Goal: Transaction & Acquisition: Purchase product/service

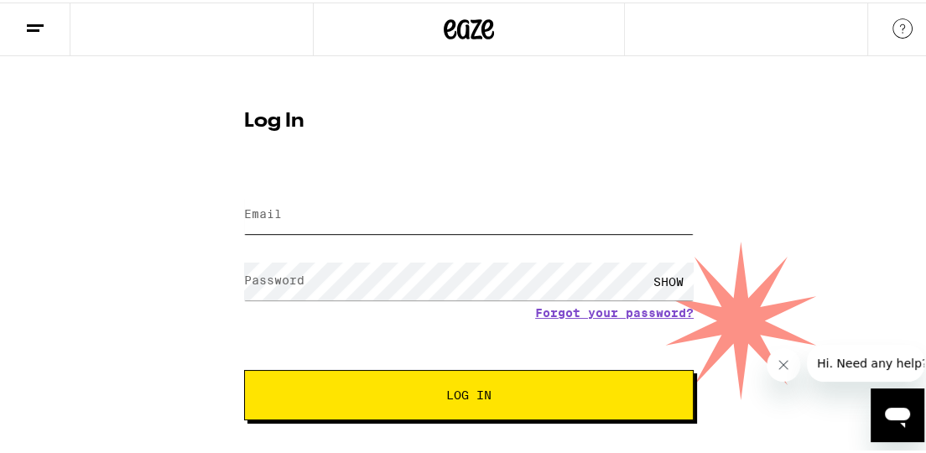
type input "[EMAIL_ADDRESS][DOMAIN_NAME]"
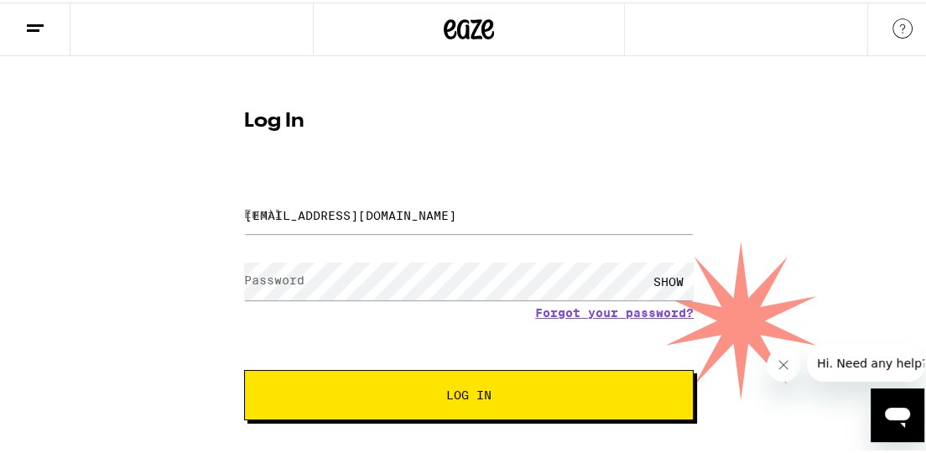
click at [471, 393] on span "Log In" at bounding box center [468, 393] width 45 height 12
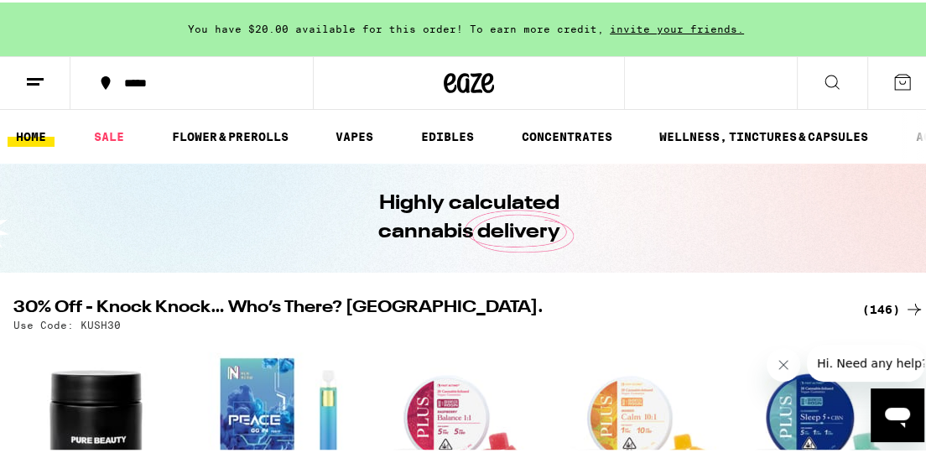
click at [28, 76] on line at bounding box center [35, 76] width 17 height 0
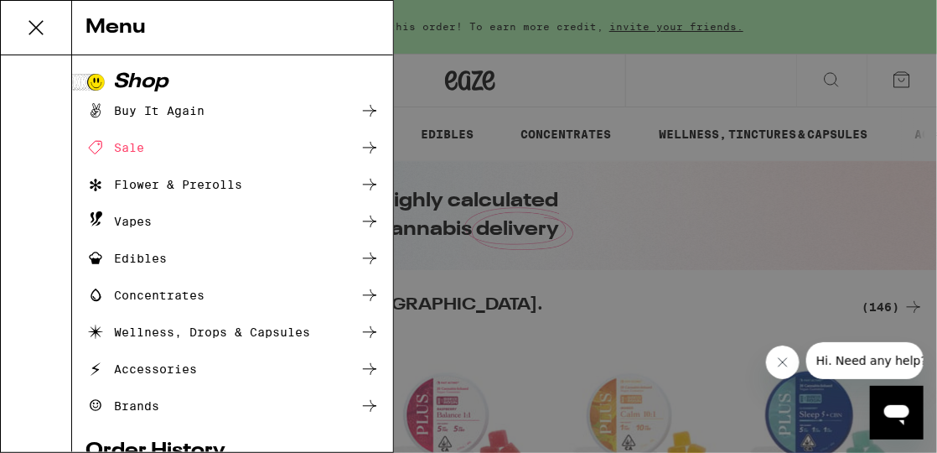
click at [36, 23] on icon at bounding box center [36, 28] width 34 height 34
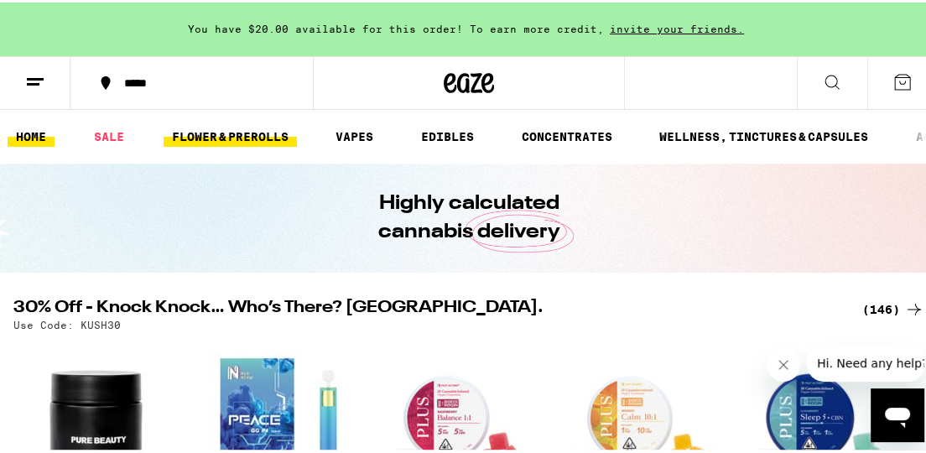
click at [231, 137] on link "FLOWER & PREROLLS" at bounding box center [229, 134] width 133 height 20
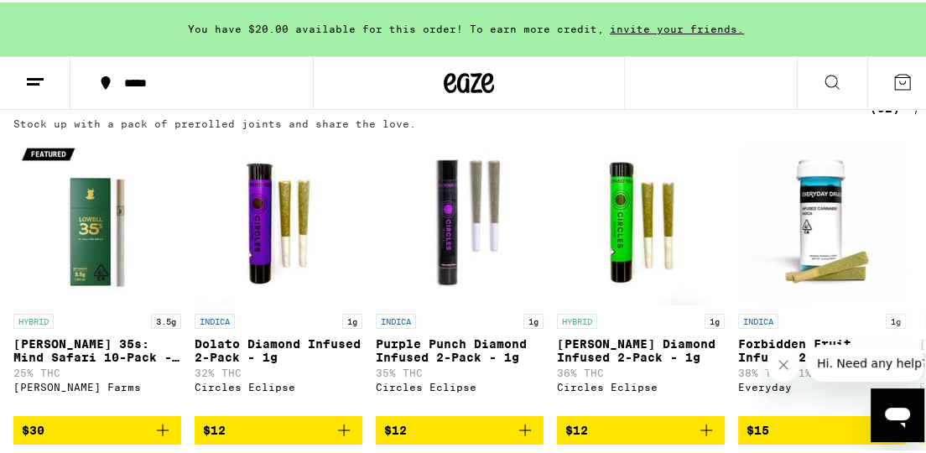
scroll to position [1425, 0]
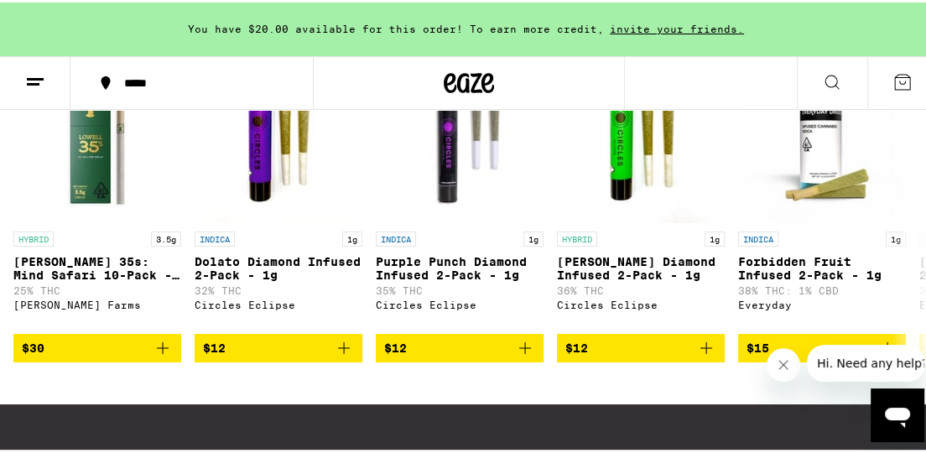
click at [782, 366] on icon "Close message from company" at bounding box center [782, 364] width 13 height 13
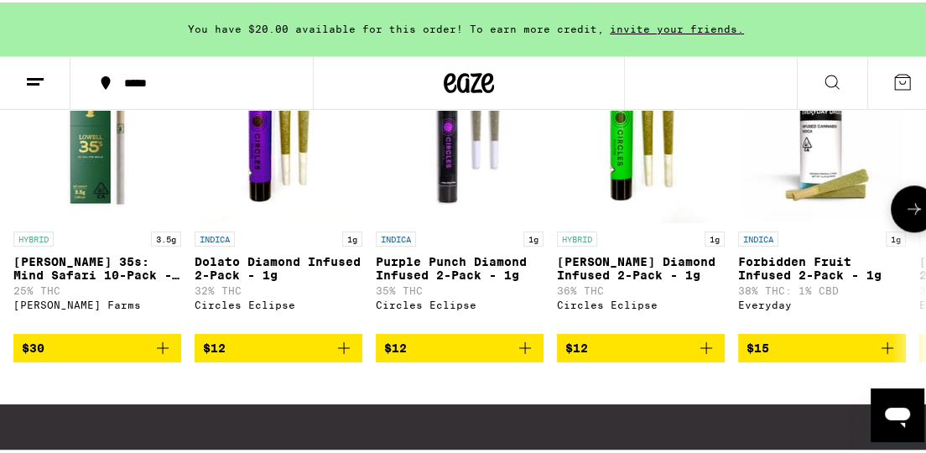
click at [904, 216] on icon at bounding box center [914, 206] width 20 height 20
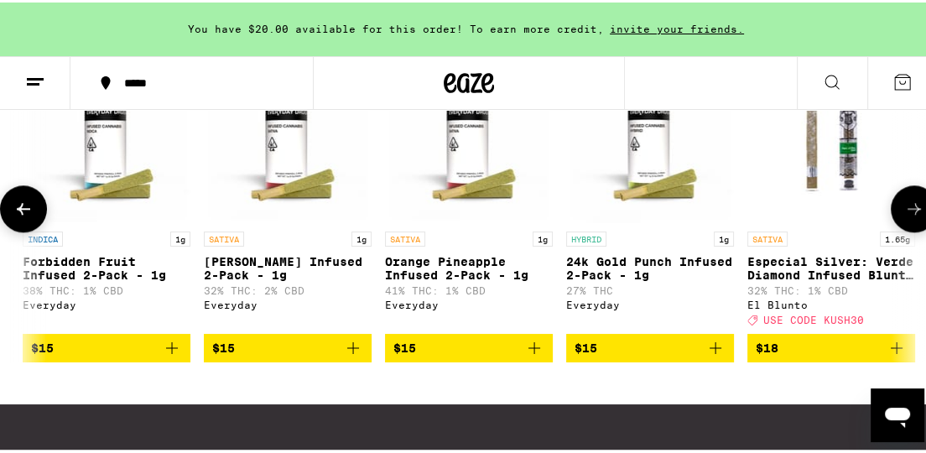
click at [904, 216] on icon at bounding box center [914, 206] width 20 height 20
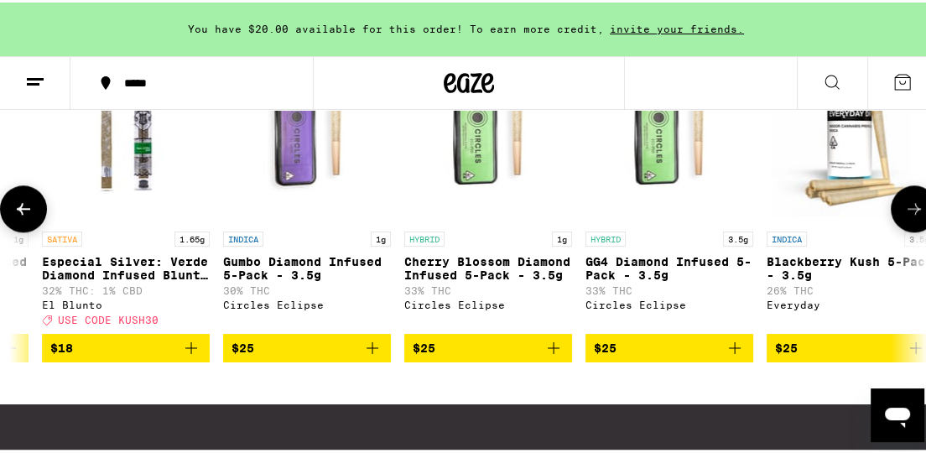
scroll to position [0, 1431]
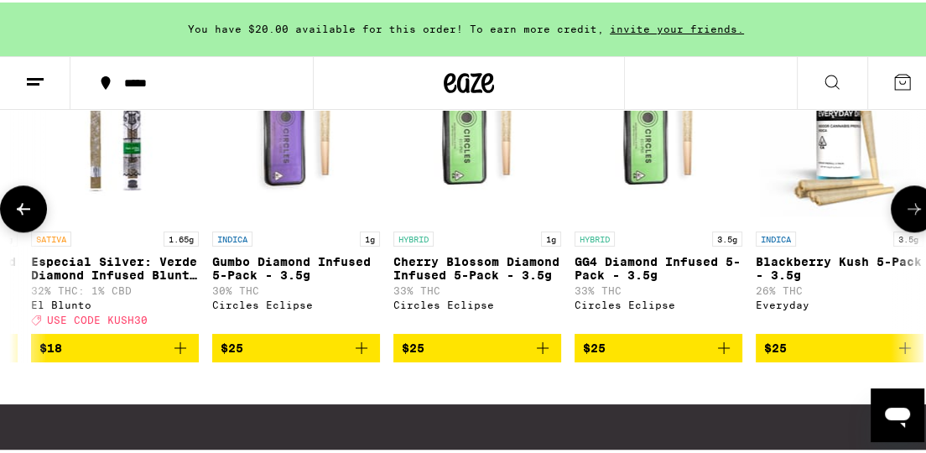
click at [904, 216] on icon at bounding box center [914, 206] width 20 height 20
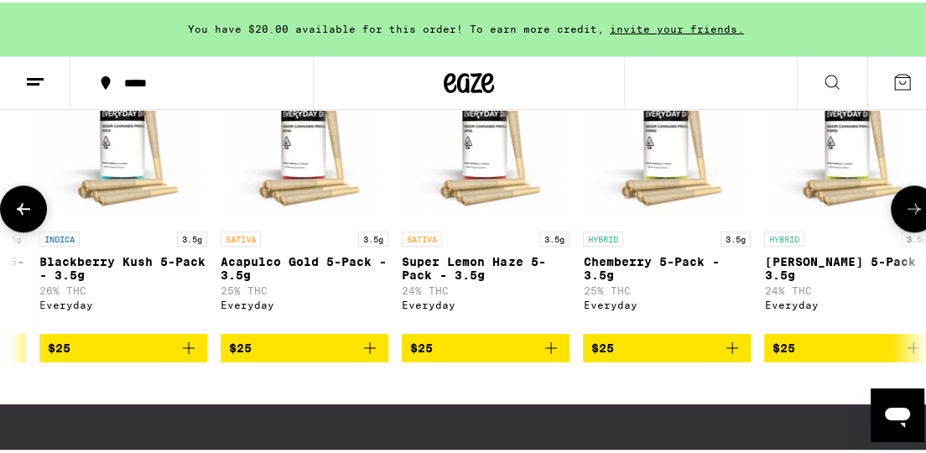
click at [904, 216] on icon at bounding box center [914, 206] width 20 height 20
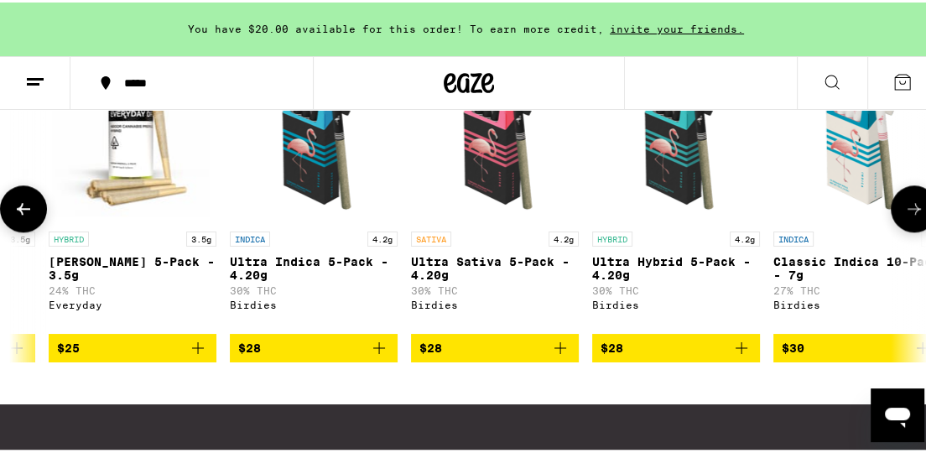
scroll to position [0, 2863]
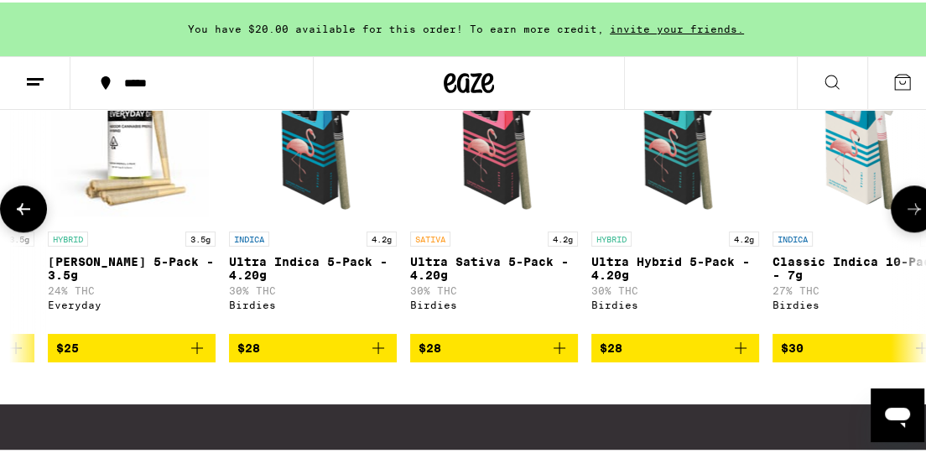
click at [904, 216] on icon at bounding box center [914, 206] width 20 height 20
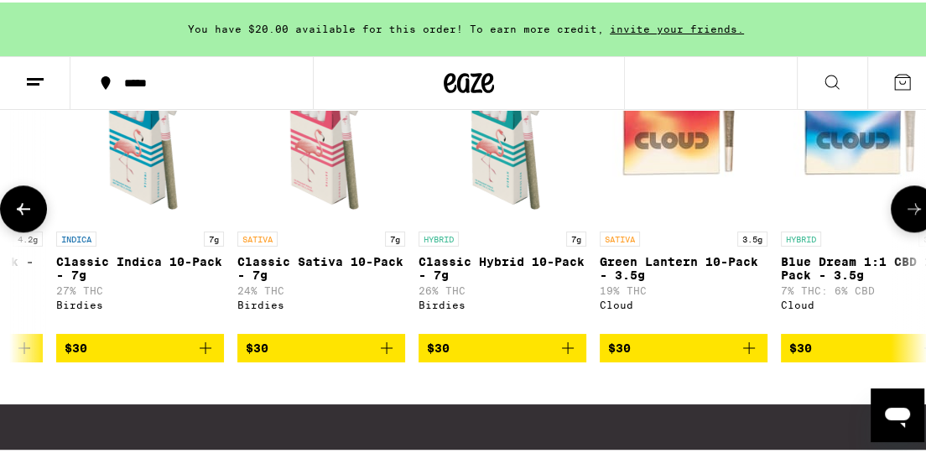
click at [904, 216] on icon at bounding box center [914, 206] width 20 height 20
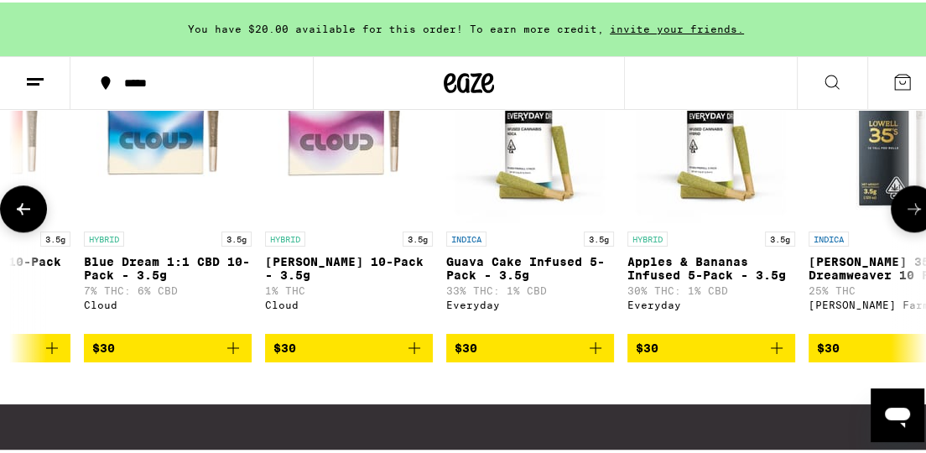
scroll to position [0, 4295]
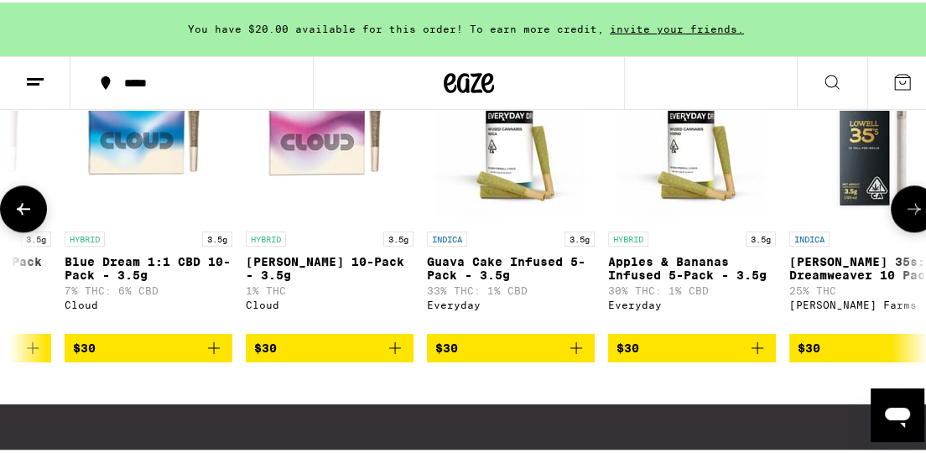
click at [904, 216] on icon at bounding box center [914, 206] width 20 height 20
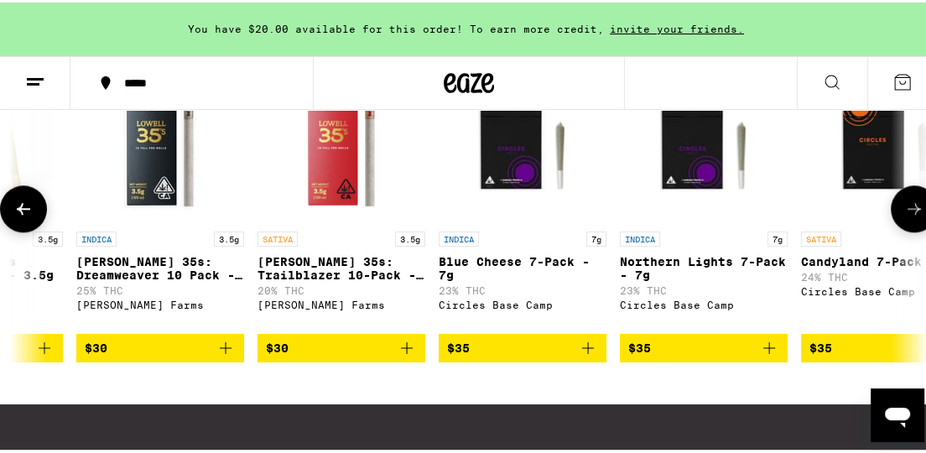
scroll to position [0, 5011]
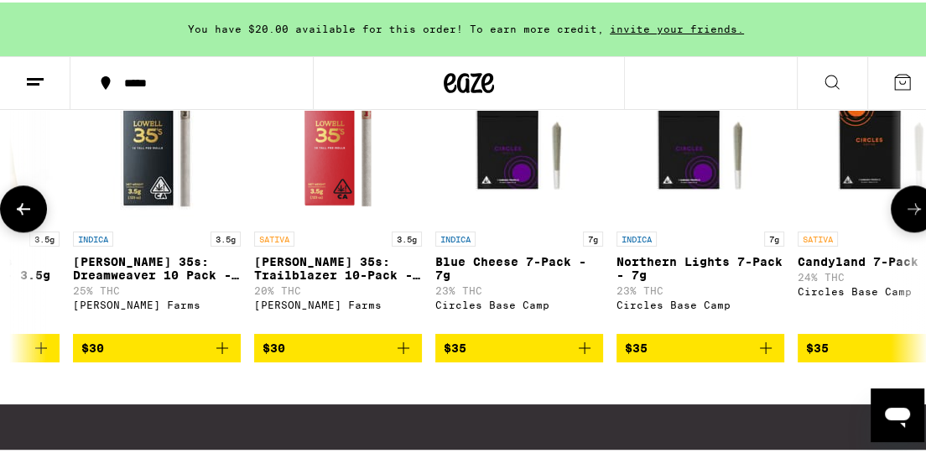
click at [21, 216] on icon at bounding box center [23, 206] width 20 height 20
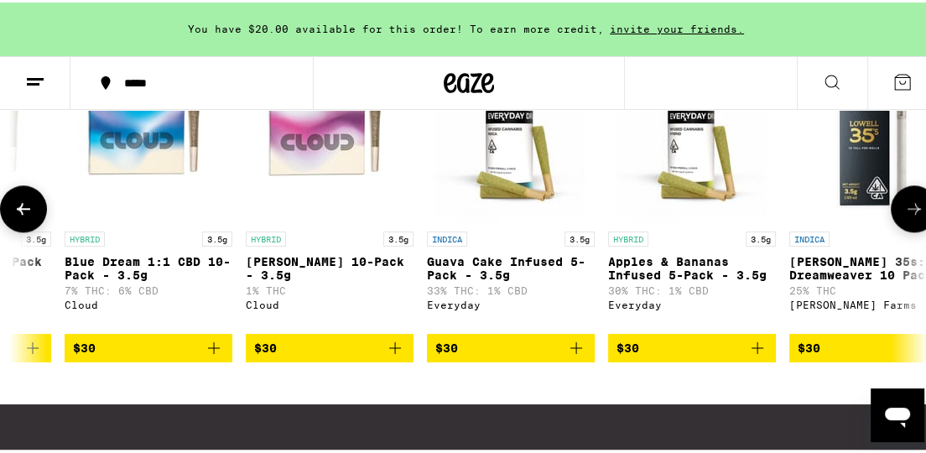
click at [21, 216] on icon at bounding box center [23, 206] width 20 height 20
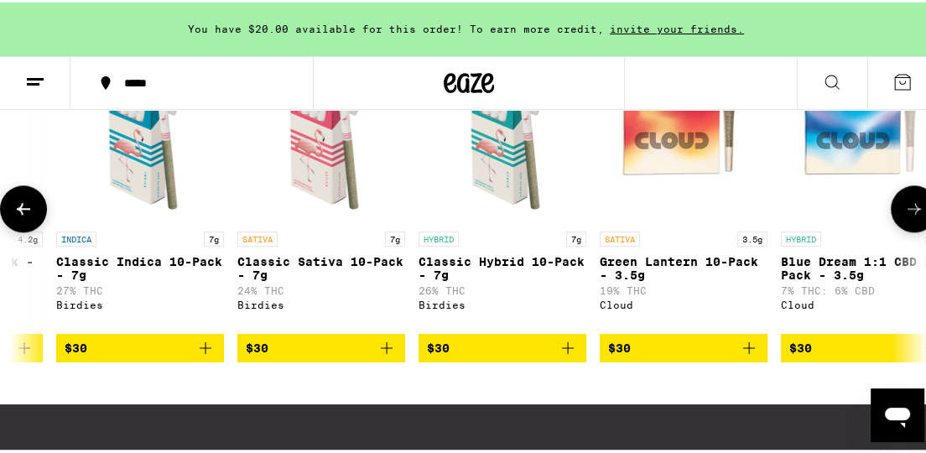
click at [21, 216] on icon at bounding box center [23, 206] width 20 height 20
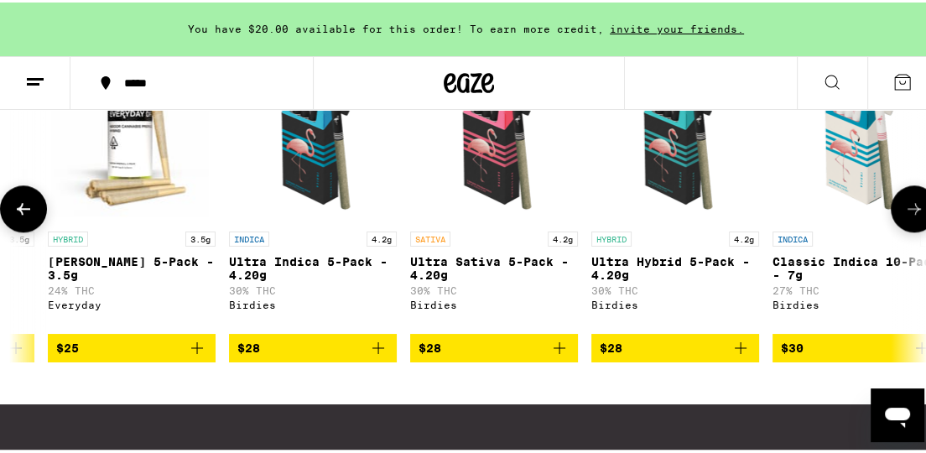
click at [21, 216] on icon at bounding box center [23, 206] width 20 height 20
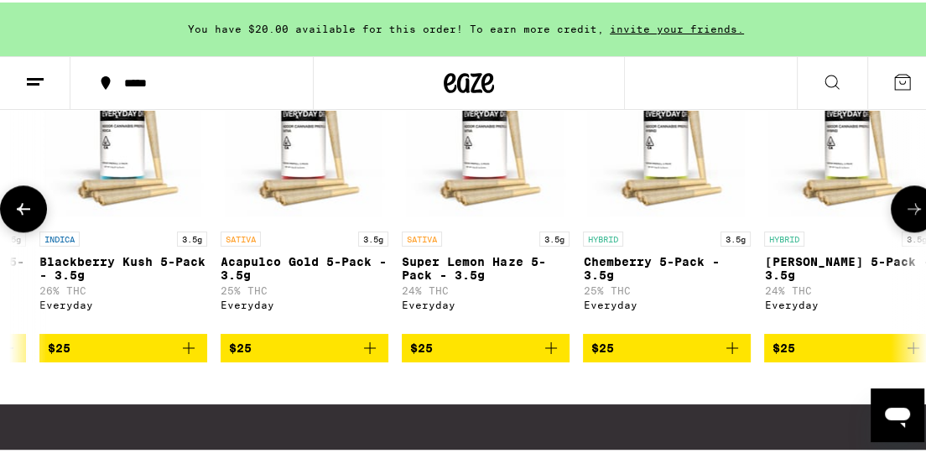
click at [21, 216] on icon at bounding box center [23, 206] width 20 height 20
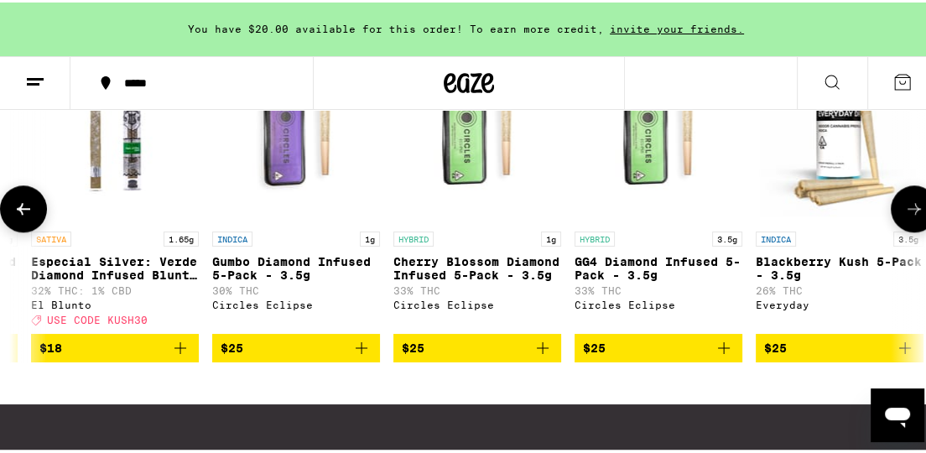
click at [21, 216] on icon at bounding box center [23, 206] width 20 height 20
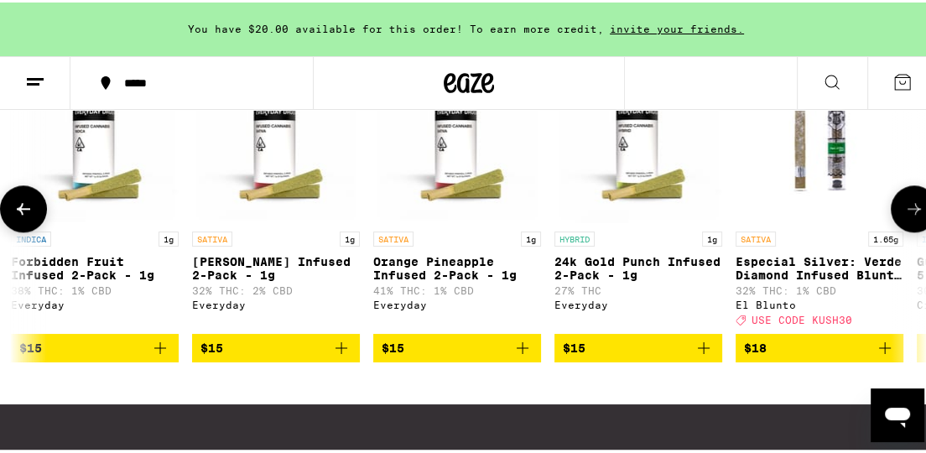
scroll to position [0, 715]
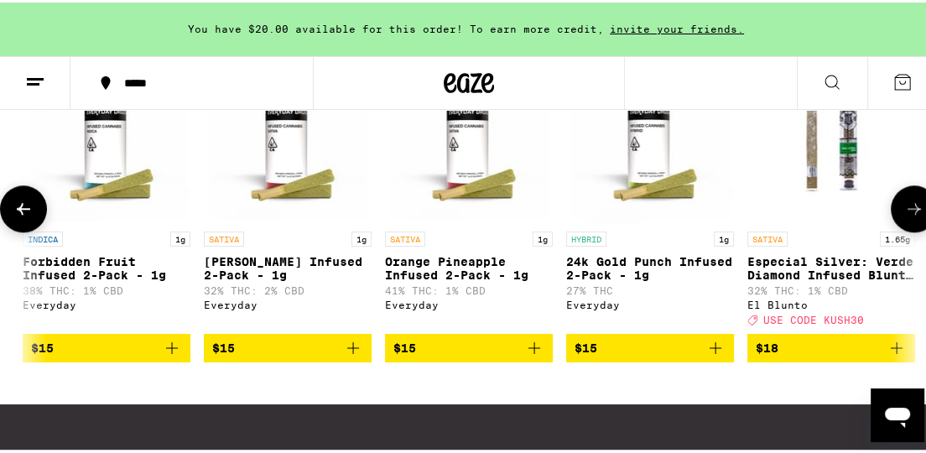
click at [21, 216] on icon at bounding box center [23, 206] width 20 height 20
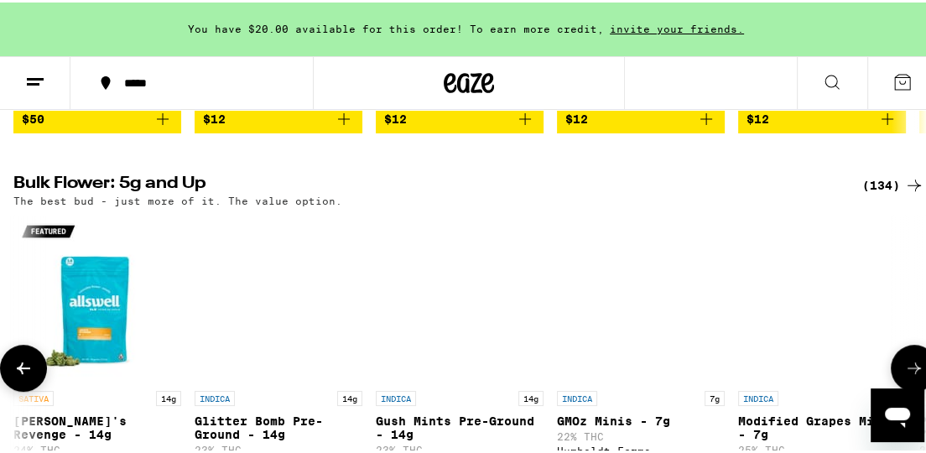
scroll to position [0, 0]
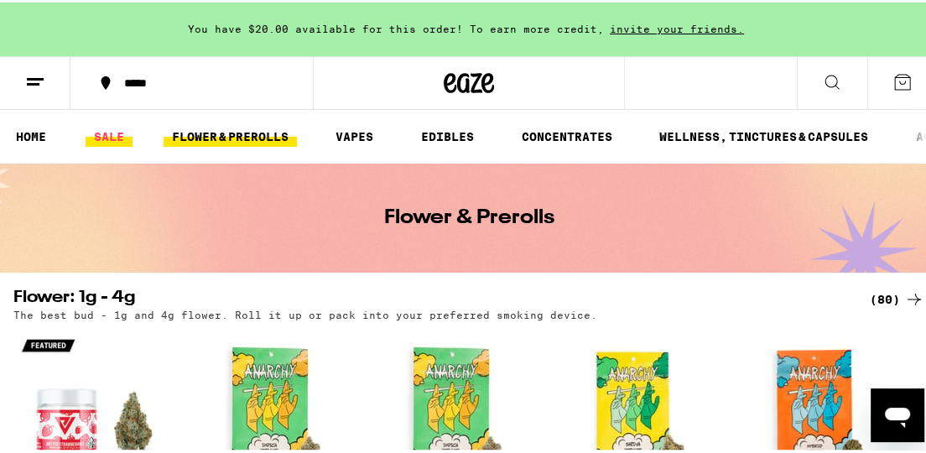
click at [101, 131] on link "SALE" at bounding box center [109, 134] width 47 height 20
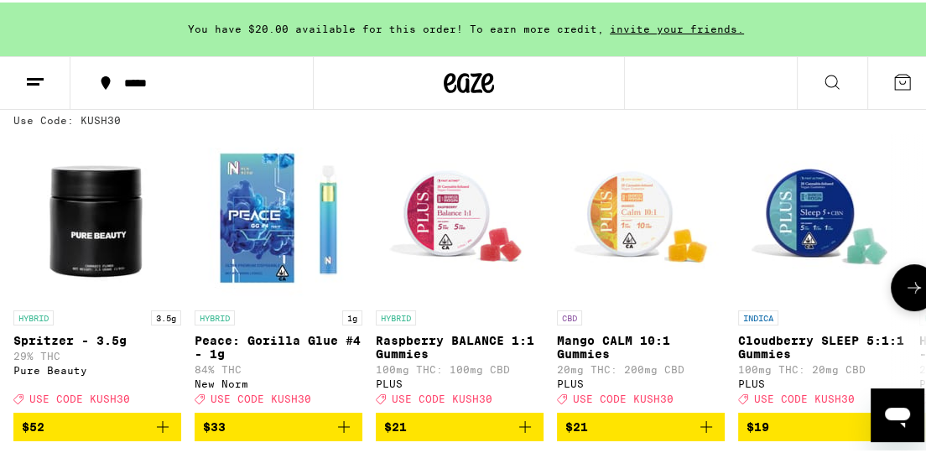
scroll to position [167, 0]
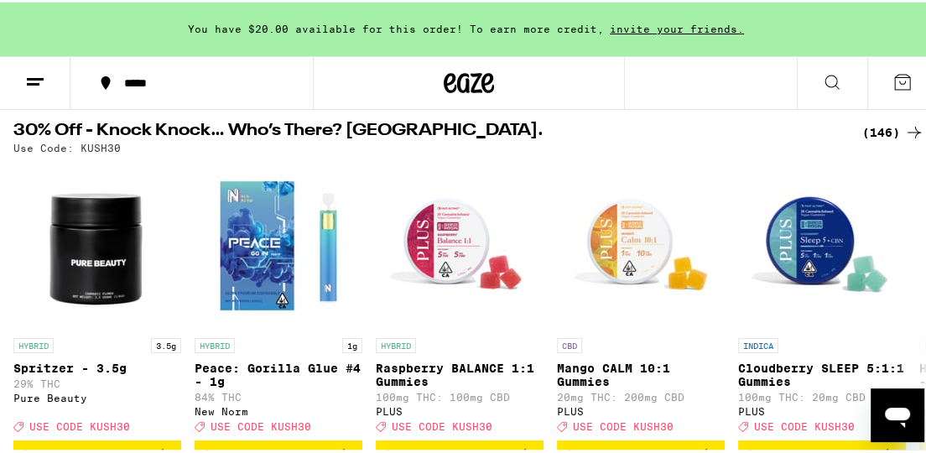
click at [904, 127] on icon at bounding box center [914, 130] width 20 height 20
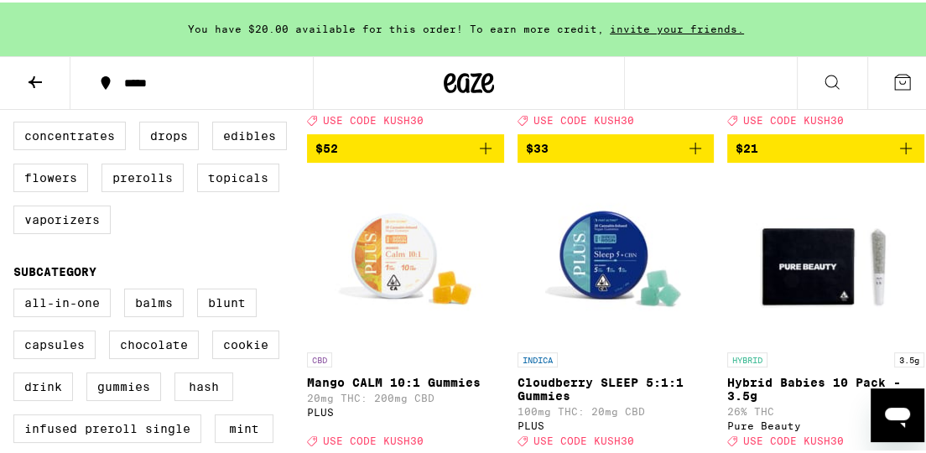
scroll to position [419, 0]
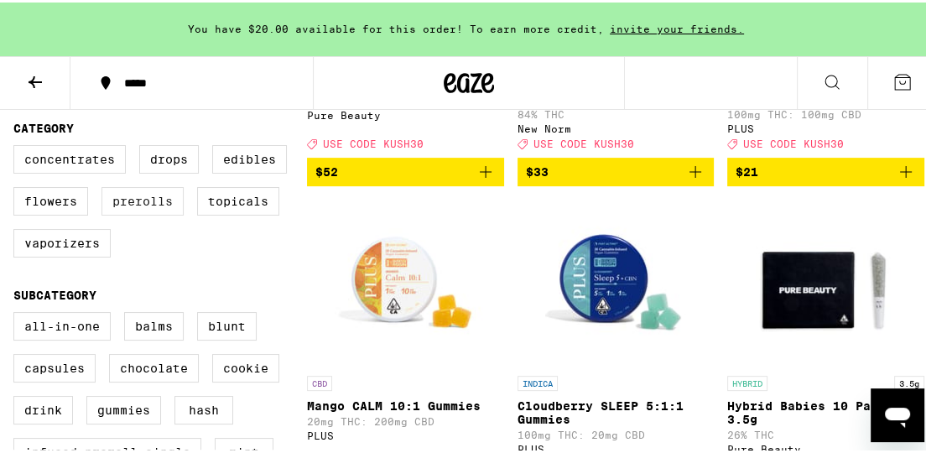
click at [137, 210] on label "Prerolls" at bounding box center [142, 198] width 82 height 29
click at [18, 146] on input "Prerolls" at bounding box center [17, 145] width 1 height 1
checkbox input "true"
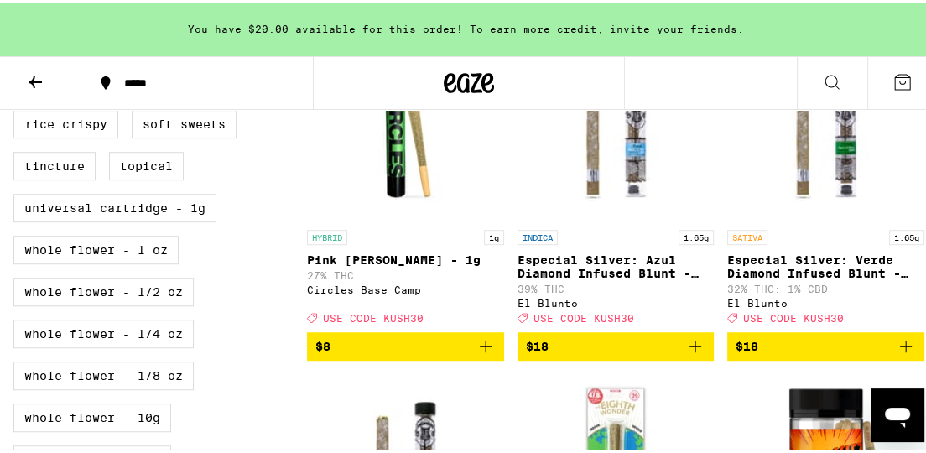
scroll to position [838, 0]
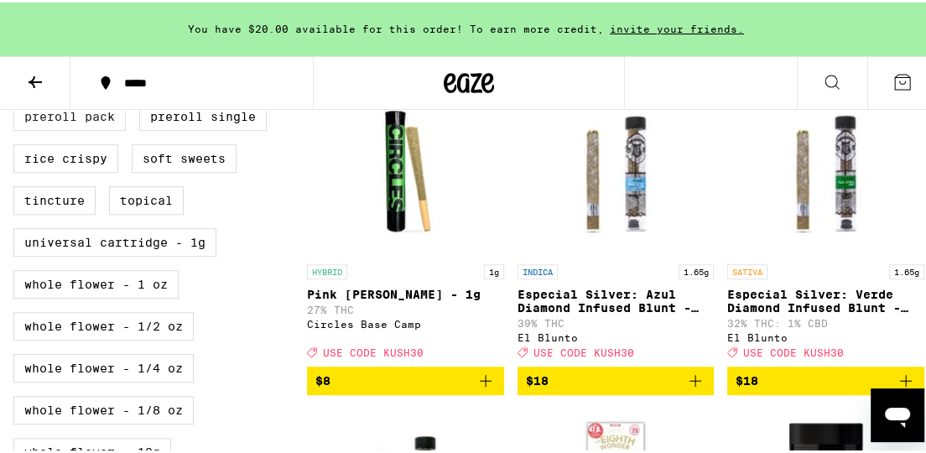
click at [73, 128] on label "Preroll Pack" at bounding box center [69, 114] width 112 height 29
checkbox input "true"
